Goal: Information Seeking & Learning: Learn about a topic

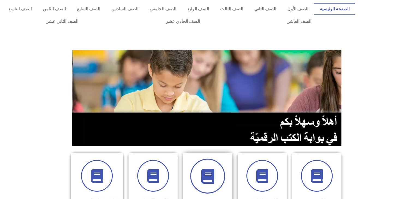
click at [201, 172] on icon at bounding box center [207, 176] width 15 height 15
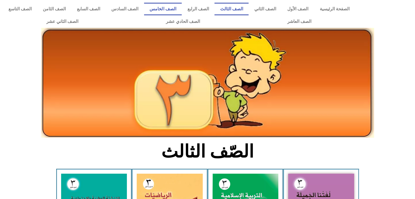
click at [176, 11] on link "الصف الخامس" at bounding box center [163, 9] width 38 height 13
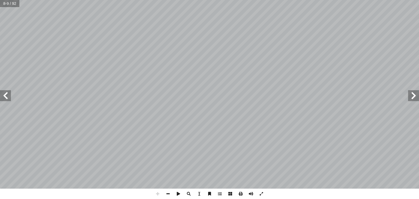
click at [292, 50] on html "الصفحة الرئيسية الصف الأول الصف الثاني الصف الثالث الصف الرابع الصف الخامس الصف…" at bounding box center [209, 25] width 419 height 50
